Goal: Task Accomplishment & Management: Use online tool/utility

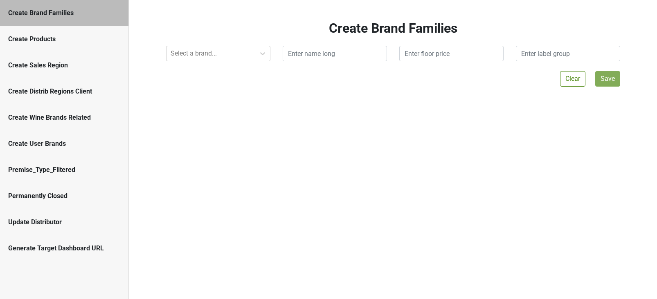
click at [86, 216] on div "Update Distributor" at bounding box center [64, 222] width 128 height 26
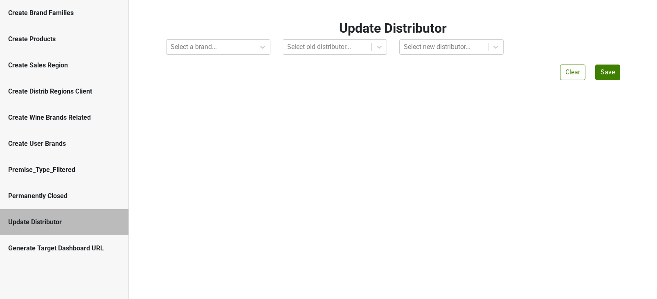
click at [75, 199] on div "Permanently Closed" at bounding box center [64, 196] width 112 height 10
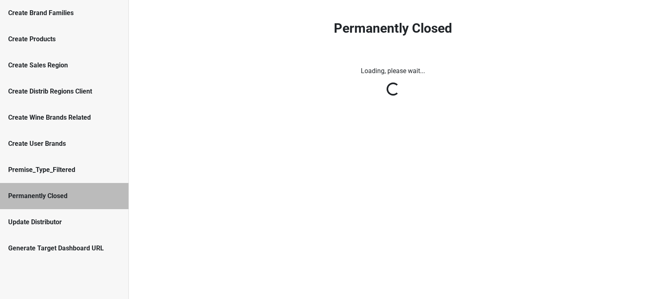
click at [75, 216] on div "Update Distributor" at bounding box center [64, 222] width 128 height 26
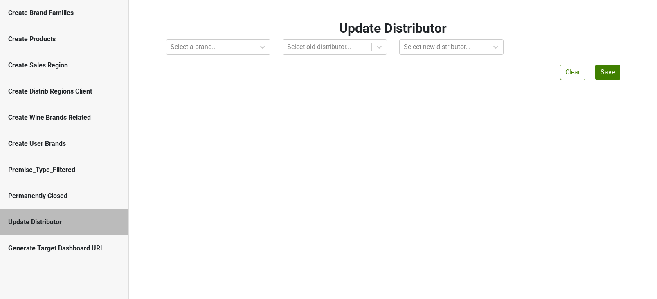
click at [74, 193] on div "Permanently Closed" at bounding box center [64, 196] width 112 height 10
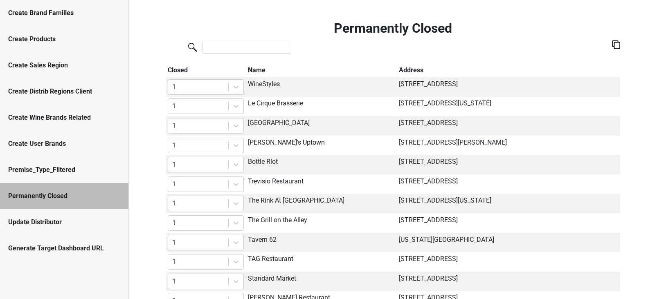
click at [73, 167] on div "Premise_Type_Filtered" at bounding box center [64, 170] width 112 height 10
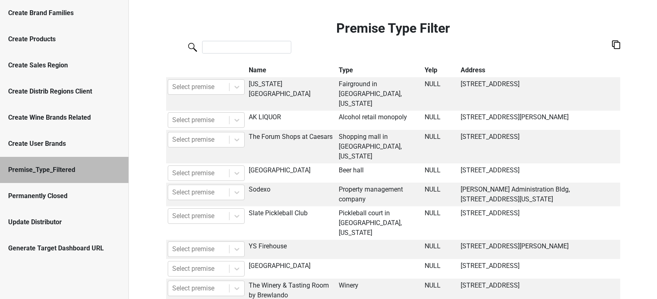
click at [71, 147] on div "Create User Brands" at bounding box center [64, 144] width 112 height 10
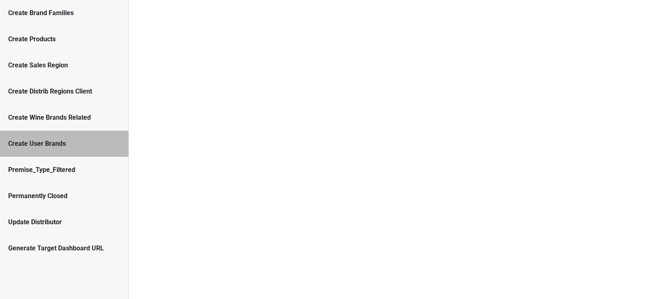
click at [67, 148] on div "Create User Brands" at bounding box center [64, 144] width 112 height 10
click at [78, 118] on div "Create Wine Brands Related" at bounding box center [64, 118] width 112 height 10
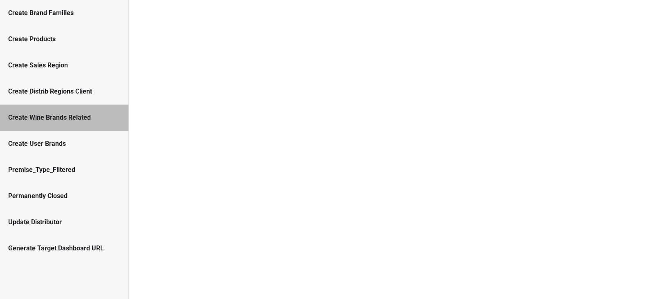
click at [81, 93] on div "Create Distrib Regions Client" at bounding box center [64, 92] width 112 height 10
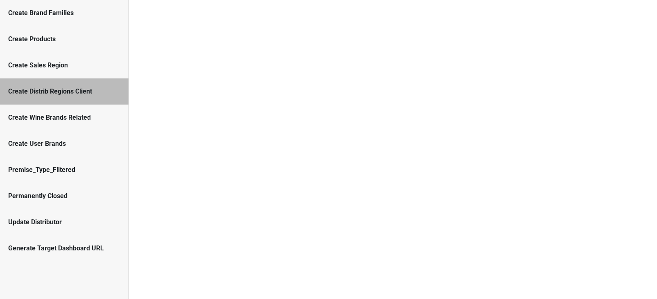
click at [71, 122] on div "Create Wine Brands Related" at bounding box center [64, 118] width 112 height 10
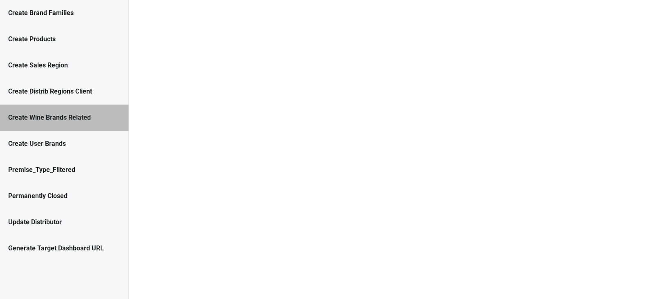
click at [65, 144] on div "Create User Brands" at bounding box center [64, 144] width 112 height 10
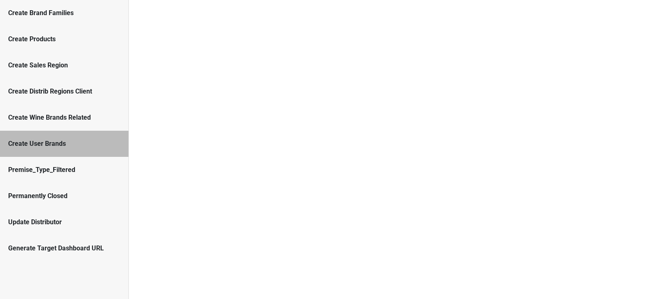
click at [71, 125] on div "Create Wine Brands Related" at bounding box center [64, 118] width 128 height 26
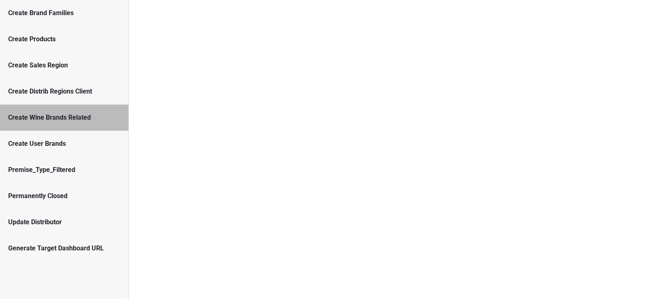
click at [70, 137] on div "Create User Brands" at bounding box center [64, 144] width 128 height 26
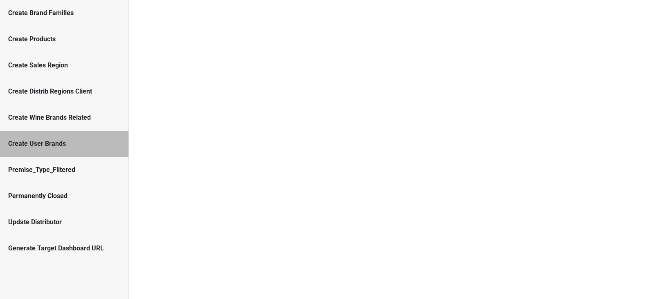
click at [74, 124] on div "Create Wine Brands Related" at bounding box center [64, 118] width 128 height 26
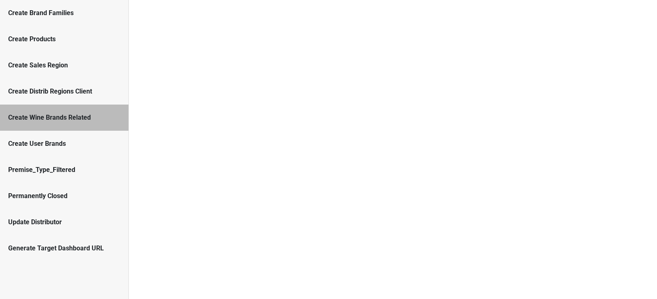
click at [80, 166] on div "Premise_Type_Filtered" at bounding box center [64, 170] width 112 height 10
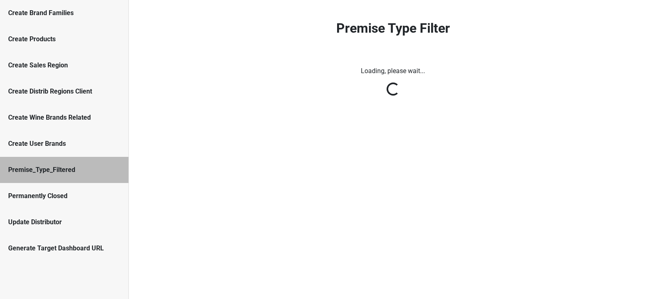
click at [61, 18] on div "Create Brand Families" at bounding box center [64, 13] width 128 height 26
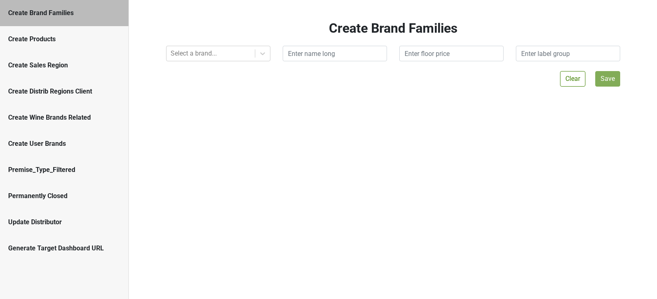
click at [61, 18] on div "Create Brand Families" at bounding box center [64, 13] width 128 height 26
click at [88, 139] on div "Create User Brands" at bounding box center [64, 144] width 112 height 10
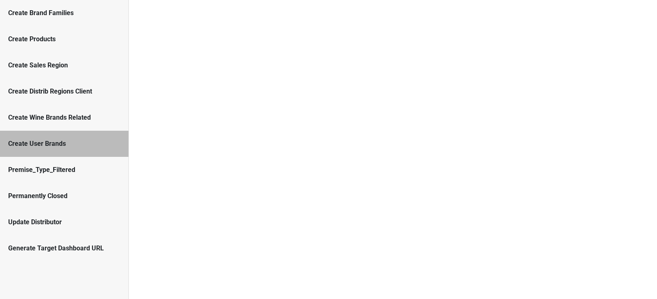
click at [88, 139] on div "Create User Brands" at bounding box center [64, 144] width 112 height 10
click at [32, 16] on div "Create Brand Families" at bounding box center [64, 13] width 112 height 10
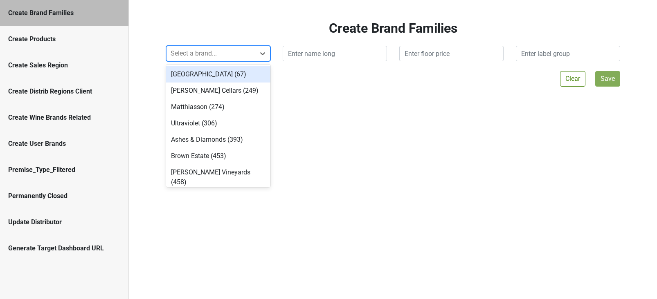
click at [201, 52] on div at bounding box center [211, 53] width 80 height 11
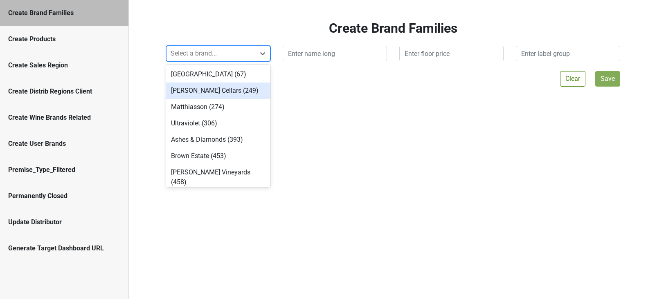
click at [198, 86] on div "Caraccioli Cellars (249)" at bounding box center [218, 91] width 104 height 16
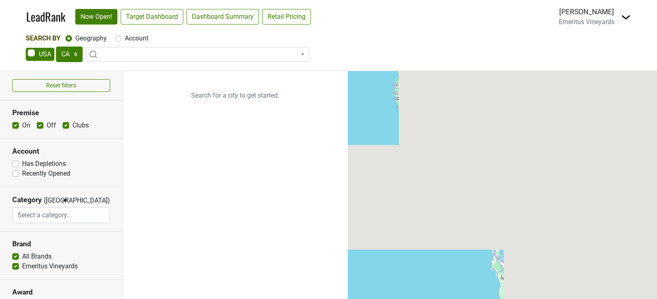
select select "CA"
select select
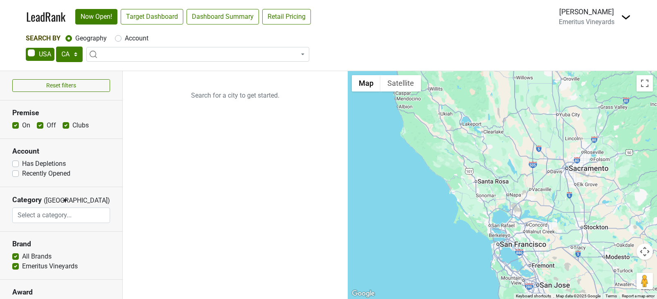
click at [125, 39] on label "Account" at bounding box center [137, 39] width 24 height 10
click at [119, 39] on input "Account" at bounding box center [118, 38] width 7 height 8
radio input "true"
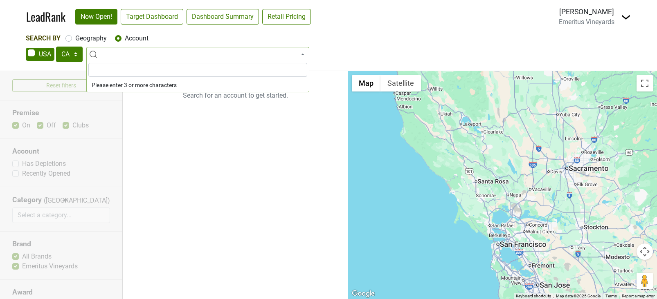
click at [116, 72] on input "search" at bounding box center [197, 70] width 219 height 14
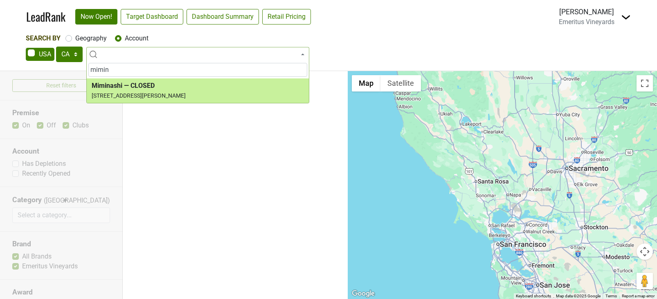
type input "mimin"
click at [72, 37] on div "Geography" at bounding box center [85, 39] width 41 height 10
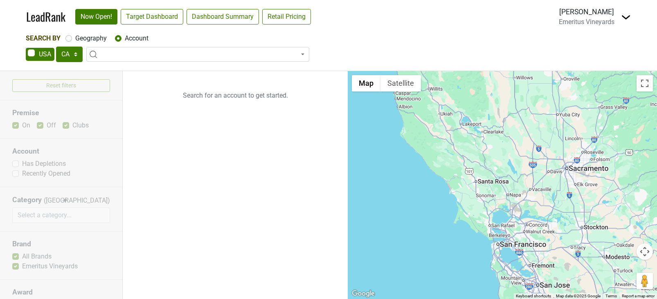
click at [75, 40] on label "Geography" at bounding box center [90, 39] width 31 height 10
click at [70, 40] on input "Geography" at bounding box center [68, 38] width 7 height 8
radio input "true"
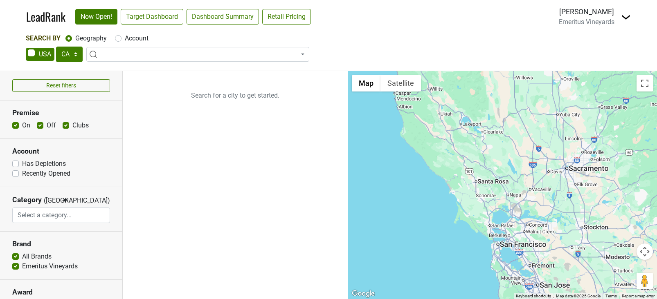
click at [125, 40] on label "Account" at bounding box center [137, 39] width 24 height 10
click at [116, 40] on input "Account" at bounding box center [118, 38] width 7 height 8
radio input "true"
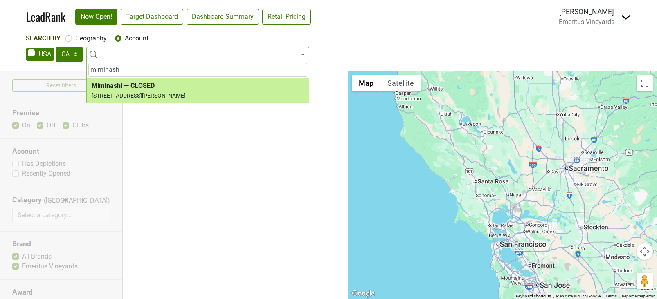
type input "miminash"
select select "74259"
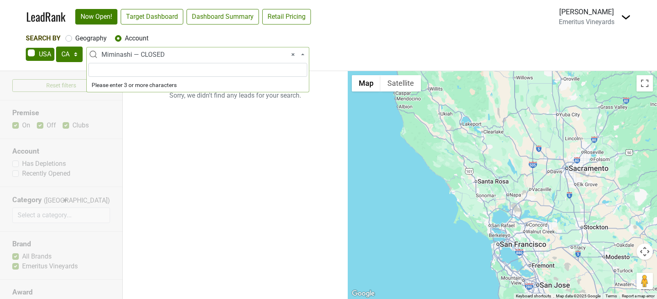
click at [119, 54] on span "× Miminashi — CLOSED" at bounding box center [200, 55] width 198 height 10
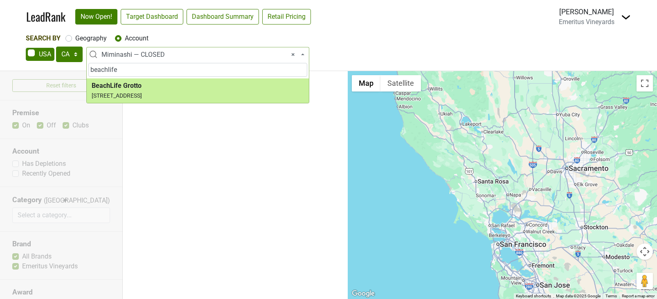
type input "beachlife"
select select "124455273"
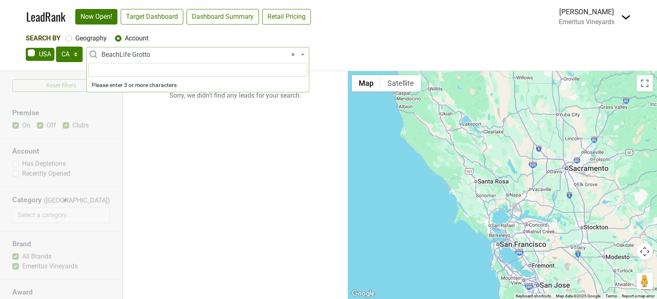
click at [144, 52] on span "× BeachLife Grotto" at bounding box center [200, 55] width 198 height 10
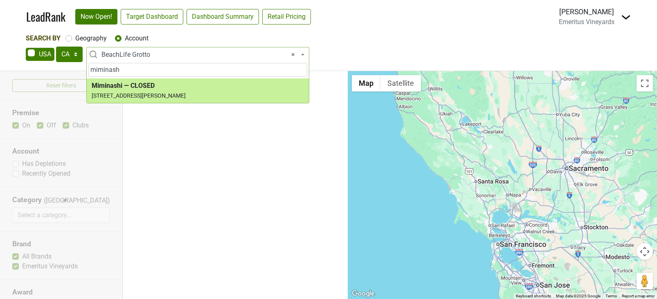
type input "miminash"
select select "74259"
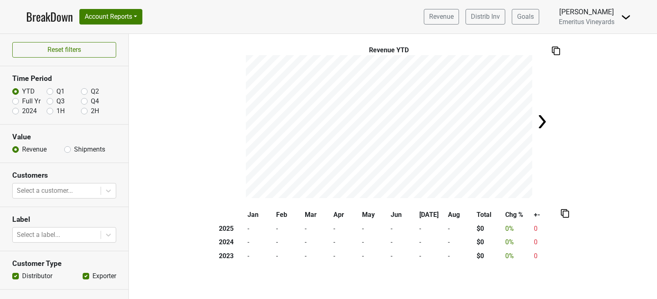
click at [595, 25] on span "Emeritus Vineyards" at bounding box center [587, 22] width 56 height 8
click at [623, 13] on img at bounding box center [626, 17] width 10 height 10
click at [601, 30] on link "Control Center" at bounding box center [598, 33] width 65 height 13
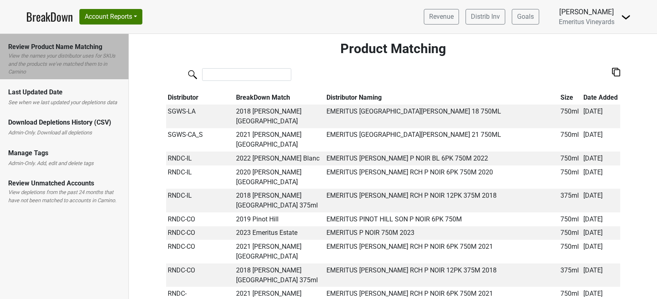
click at [65, 94] on div "Last Updated Date" at bounding box center [64, 93] width 112 height 10
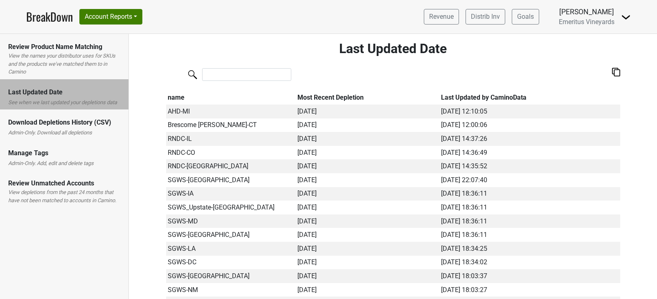
click at [65, 117] on div "Download Depletions History (CSV) Admin-Only. Download all depletions" at bounding box center [64, 125] width 128 height 31
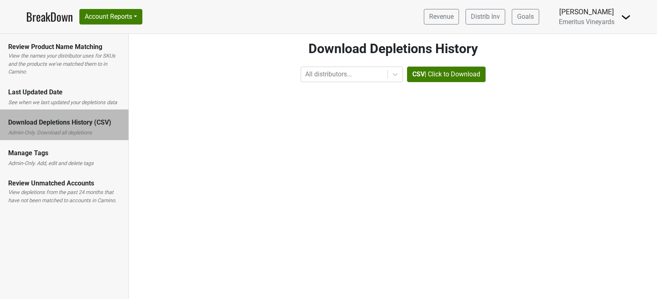
click at [70, 148] on div "Manage Tags Admin-Only. Add, edit and delete tags" at bounding box center [64, 155] width 128 height 31
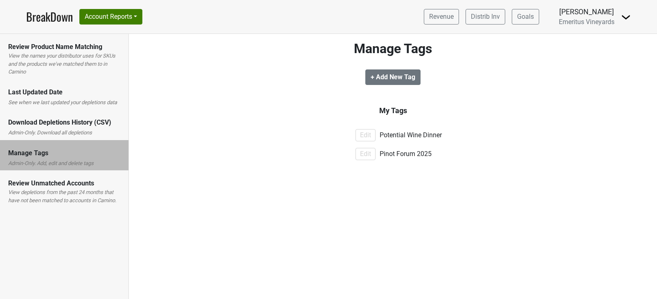
click at [79, 179] on div "Review Unmatched Accounts" at bounding box center [64, 184] width 112 height 10
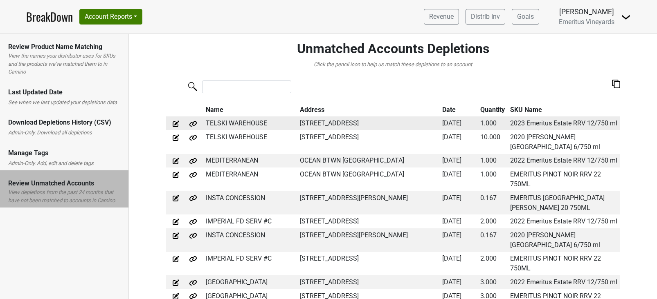
click at [174, 124] on img at bounding box center [176, 124] width 8 height 8
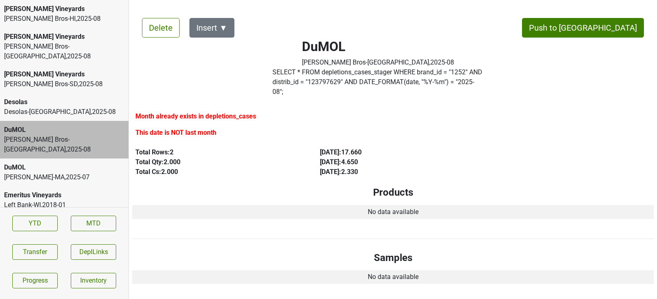
click at [215, 23] on button "Insert ▼" at bounding box center [211, 28] width 45 height 20
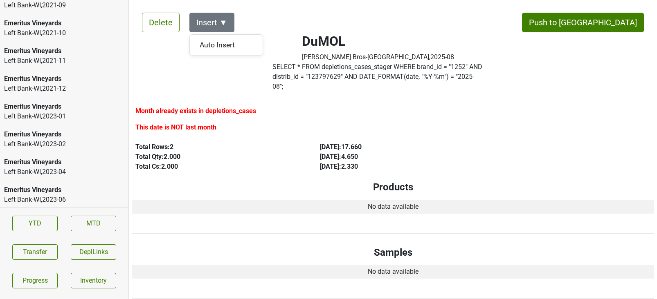
scroll to position [1434, 0]
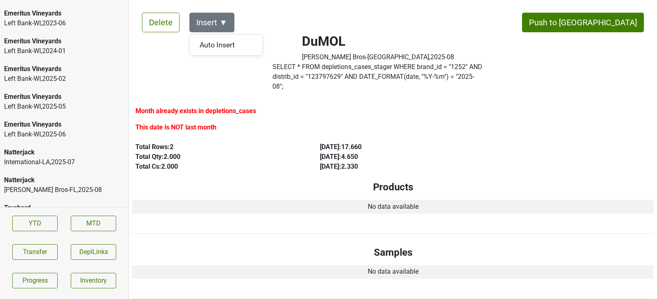
click at [65, 130] on div "Left Bank-[GEOGRAPHIC_DATA] , 2025 - 06" at bounding box center [64, 135] width 120 height 10
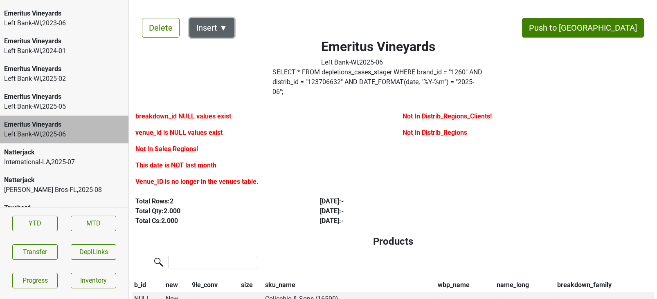
click at [226, 29] on button "Insert ▼" at bounding box center [211, 28] width 45 height 20
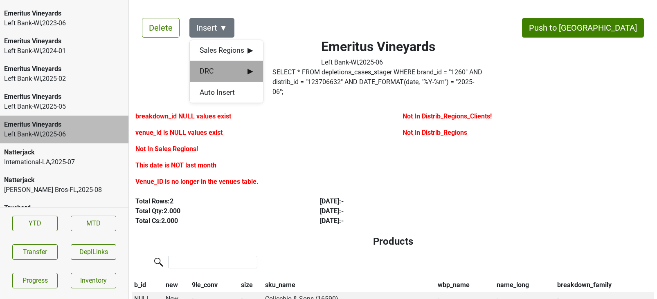
click at [235, 65] on div "DRC ▶" at bounding box center [226, 71] width 73 height 21
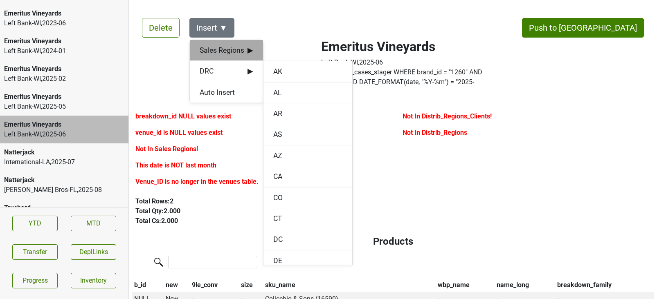
click at [237, 48] on span "Sales Regions ▶" at bounding box center [227, 50] width 54 height 11
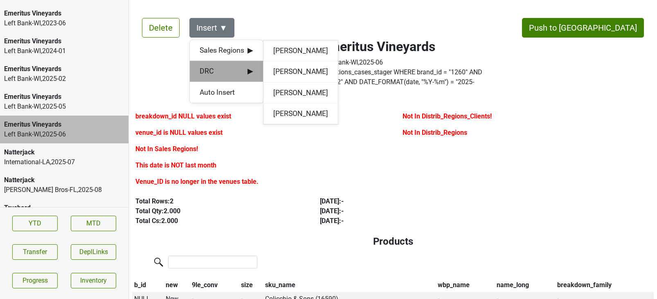
click at [234, 71] on span "DRC ▶" at bounding box center [227, 71] width 54 height 11
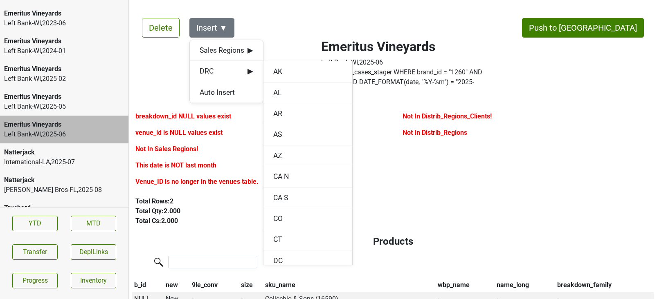
click at [190, 219] on div "Total Rows: 2 Total Qty: 2.000 Total Cs: 2.000 Jul '25 : - Jun '25 : - Jul '24 …" at bounding box center [393, 211] width 534 height 36
click at [196, 177] on label "Venue_ID is no longer in the venues table." at bounding box center [196, 182] width 123 height 10
click at [194, 177] on label "Venue_ID is no longer in the venues table." at bounding box center [196, 182] width 123 height 10
click at [205, 144] on div "Not In Sales Regions!" at bounding box center [259, 150] width 248 height 13
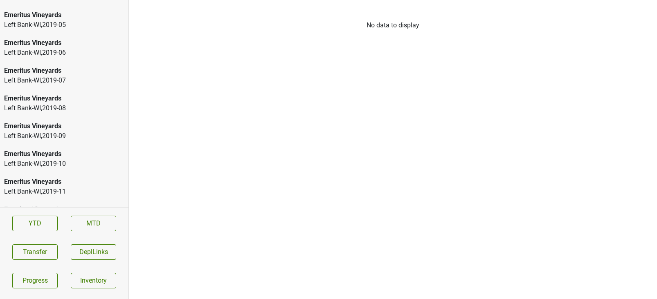
scroll to position [1489, 0]
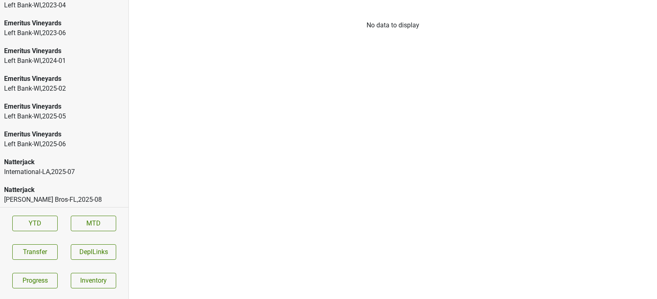
click at [78, 213] on div "Truchard" at bounding box center [64, 218] width 120 height 10
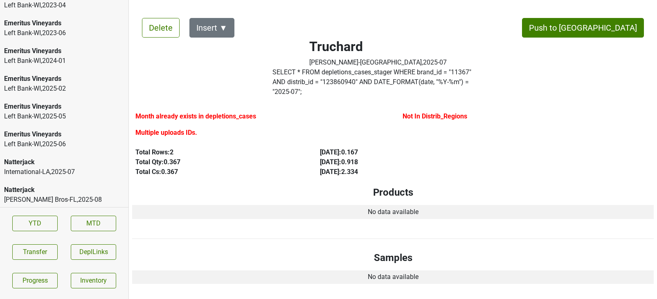
click at [204, 112] on label "Month already exists in depletions_cases" at bounding box center [195, 117] width 121 height 10
click at [202, 112] on label "Month already exists in depletions_cases" at bounding box center [195, 117] width 121 height 10
click at [179, 128] on label "Multiple uploads IDs." at bounding box center [166, 133] width 62 height 10
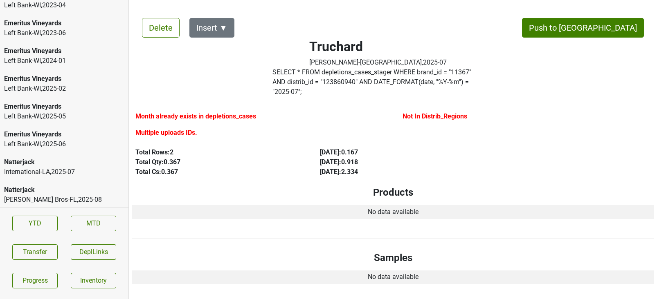
click at [50, 209] on div "Truchard Baker-VT , 2025 - 07" at bounding box center [64, 228] width 128 height 38
click at [51, 195] on div "Johnson Bros-FL , 2025 - 08" at bounding box center [64, 200] width 120 height 10
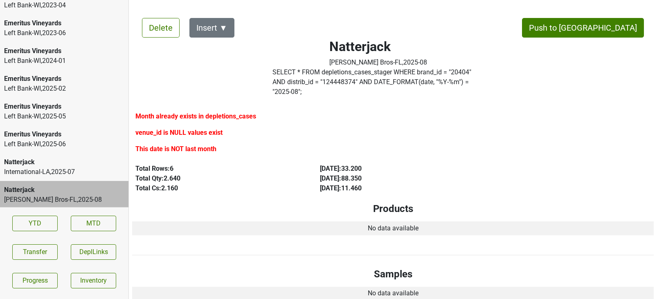
click at [166, 112] on label "Month already exists in depletions_cases" at bounding box center [195, 117] width 121 height 10
click at [166, 128] on label "venue_id is NULL values exist" at bounding box center [178, 133] width 87 height 10
click at [166, 144] on label "This date is NOT last month" at bounding box center [175, 149] width 81 height 10
click at [64, 167] on div "International-LA , 2025 - 07" at bounding box center [64, 172] width 120 height 10
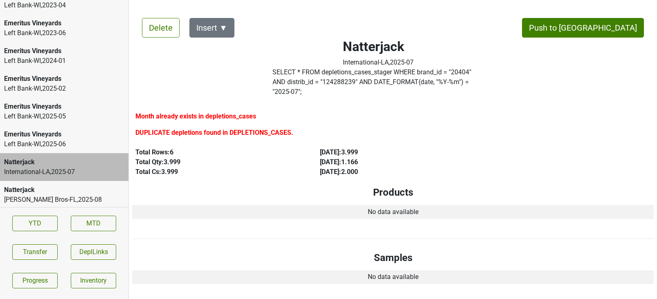
click at [167, 112] on label "Month already exists in depletions_cases" at bounding box center [195, 117] width 121 height 10
click at [166, 112] on label "Month already exists in depletions_cases" at bounding box center [195, 117] width 121 height 10
click at [166, 128] on label "DUPLICATE depletions found in DEPLETIONS_CASES." at bounding box center [214, 133] width 158 height 10
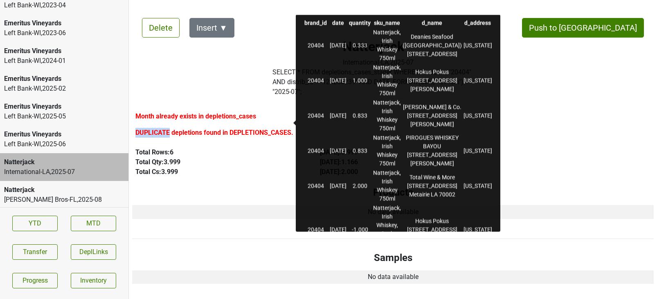
click at [166, 128] on label "DUPLICATE depletions found in DEPLETIONS_CASES." at bounding box center [214, 133] width 158 height 10
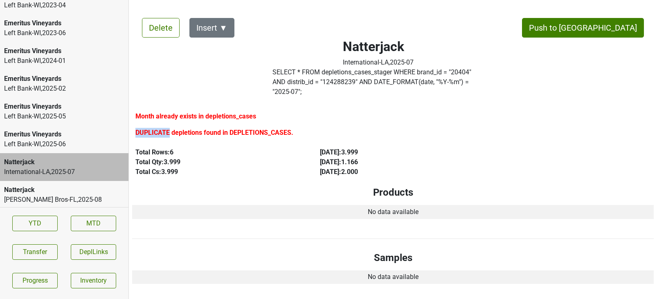
click at [166, 128] on label "DUPLICATE depletions found in DEPLETIONS_CASES." at bounding box center [214, 133] width 158 height 10
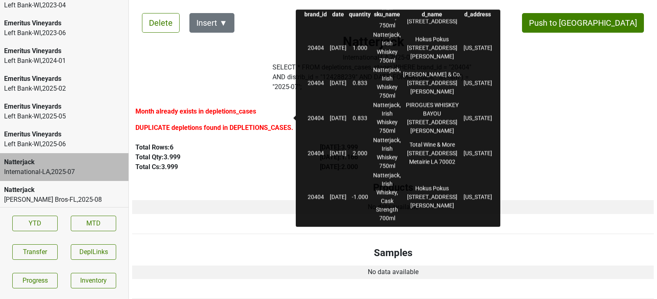
scroll to position [0, 0]
